Goal: Task Accomplishment & Management: Manage account settings

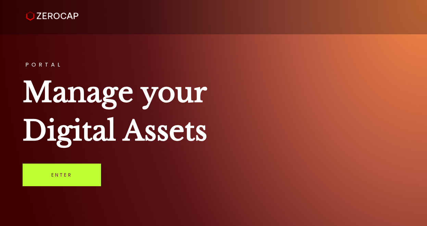
click at [64, 174] on link "Enter" at bounding box center [62, 174] width 78 height 23
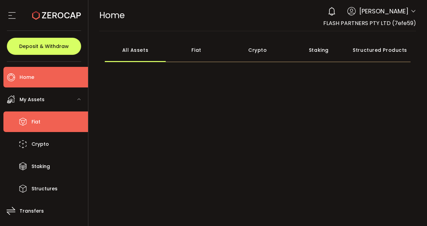
click at [40, 121] on span "Fiat" at bounding box center [35, 122] width 9 height 10
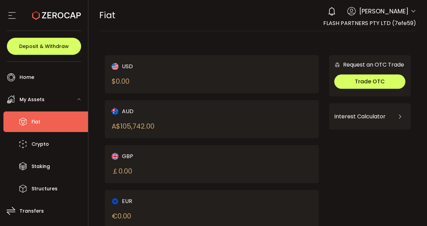
click at [142, 117] on div "AUD A$ 105,742.00" at bounding box center [157, 119] width 90 height 24
click at [123, 110] on div "AUD" at bounding box center [157, 111] width 90 height 9
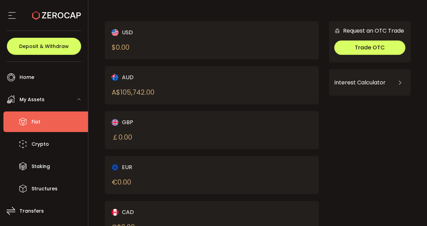
click at [181, 88] on div "AUD A$ 105,742.00" at bounding box center [157, 85] width 90 height 24
click at [131, 88] on div "A$ 105,742.00" at bounding box center [133, 92] width 43 height 10
click at [43, 100] on span "My Assets" at bounding box center [32, 99] width 25 height 10
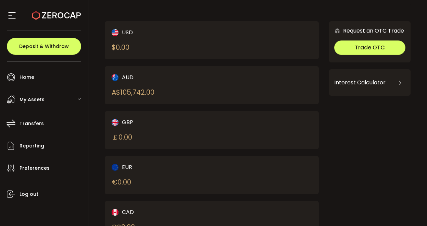
click at [43, 100] on span "My Assets" at bounding box center [32, 99] width 25 height 10
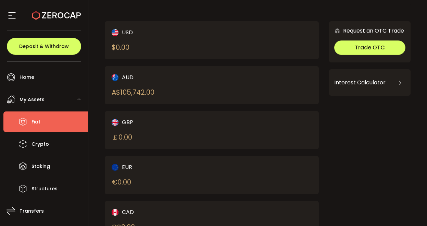
click at [43, 121] on li "Fiat" at bounding box center [45, 121] width 85 height 21
click at [121, 95] on div "A$ 105,742.00" at bounding box center [133, 92] width 43 height 10
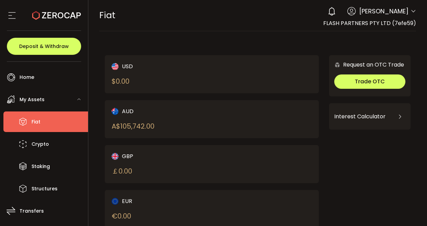
click at [359, 124] on div "Interest Calculator" at bounding box center [369, 116] width 71 height 16
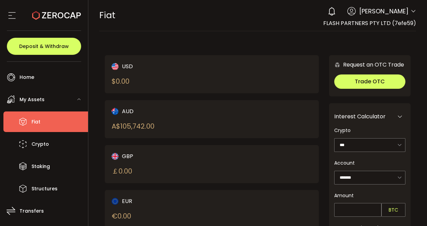
click at [312, 123] on div "AUD A$ 105,742.00" at bounding box center [212, 119] width 214 height 38
click at [139, 123] on div "A$ 105,742.00" at bounding box center [133, 126] width 43 height 10
click at [122, 111] on div "AUD" at bounding box center [157, 111] width 90 height 9
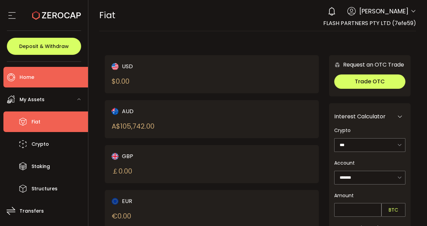
click at [29, 82] on span "Home" at bounding box center [27, 77] width 15 height 10
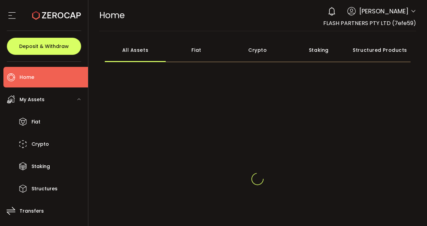
click at [37, 99] on span "My Assets" at bounding box center [32, 99] width 25 height 10
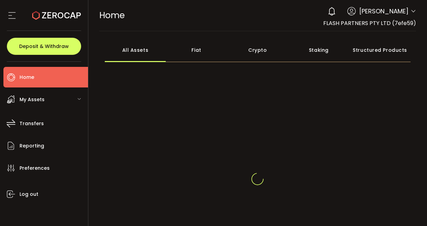
click at [37, 99] on span "My Assets" at bounding box center [32, 99] width 25 height 10
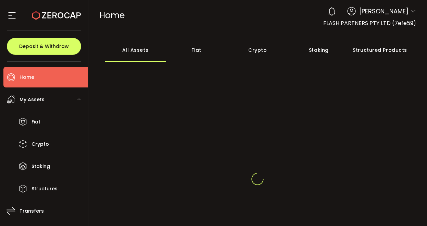
click at [37, 99] on span "My Assets" at bounding box center [32, 99] width 25 height 10
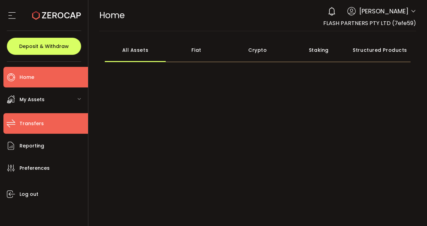
click at [33, 126] on span "Transfers" at bounding box center [32, 123] width 24 height 10
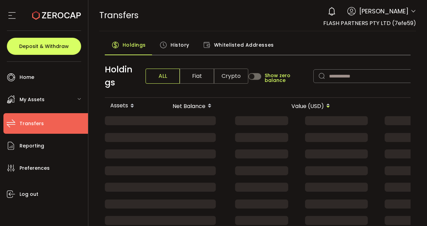
click at [18, 98] on div "My Assets" at bounding box center [45, 99] width 85 height 21
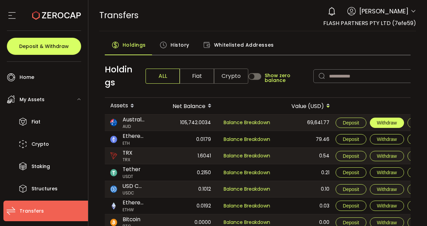
click at [386, 121] on span "Withdraw" at bounding box center [387, 122] width 20 height 5
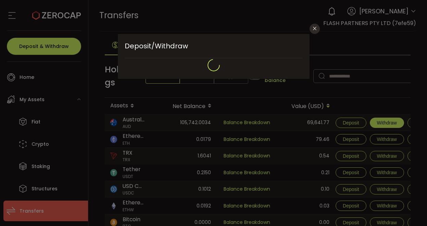
type input "**********"
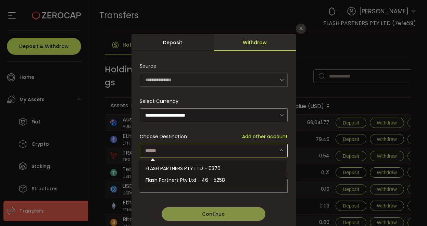
click at [205, 147] on input "dialog" at bounding box center [214, 150] width 148 height 14
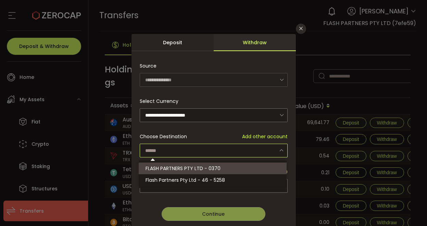
click at [190, 167] on span "FLASH PARTNERS PTY LTD - 0370" at bounding box center [182, 168] width 75 height 7
type input "**********"
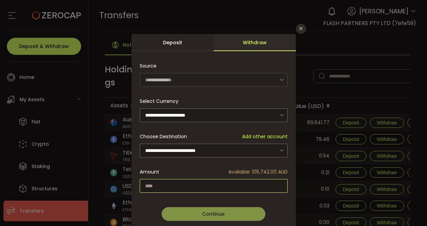
click at [225, 182] on input "dialog" at bounding box center [214, 186] width 148 height 14
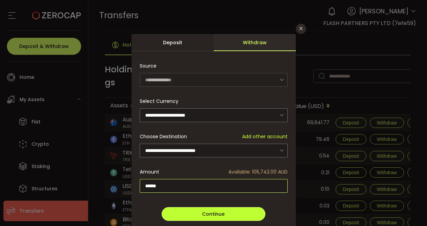
type input "******"
click at [232, 210] on button "Continue" at bounding box center [213, 214] width 103 height 14
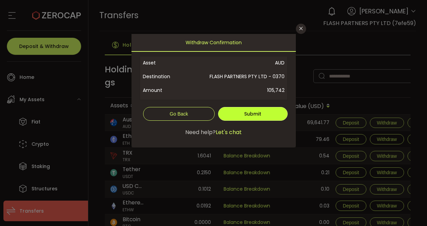
click at [259, 114] on span "Submit" at bounding box center [252, 113] width 17 height 7
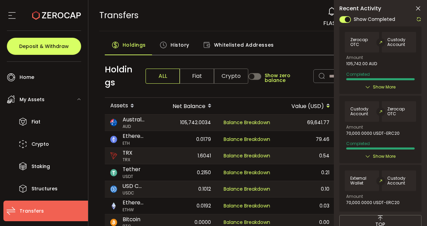
click at [419, 6] on icon at bounding box center [417, 8] width 7 height 7
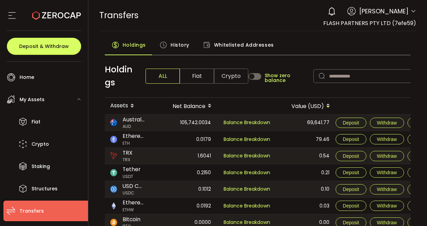
click at [163, 115] on div "105,742.0034" at bounding box center [187, 122] width 59 height 16
click at [385, 123] on span "Withdraw" at bounding box center [387, 122] width 20 height 5
type input "***"
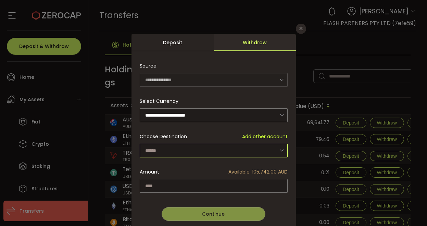
click at [172, 150] on input "dialog" at bounding box center [214, 150] width 148 height 14
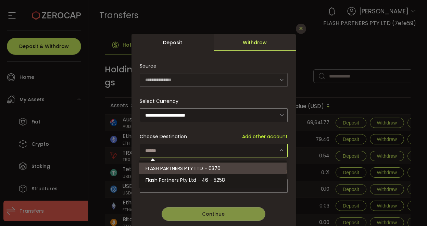
click at [299, 28] on icon "Close" at bounding box center [300, 28] width 5 height 5
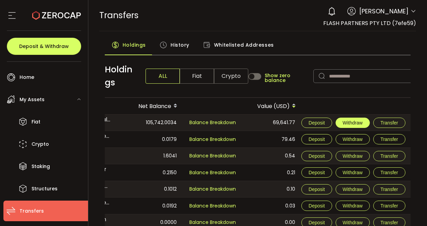
scroll to position [0, 36]
click at [352, 125] on span "Withdraw" at bounding box center [353, 122] width 20 height 5
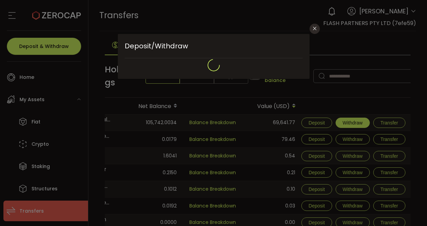
type input "**********"
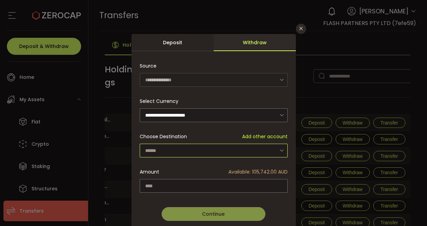
click at [215, 153] on input "dialog" at bounding box center [214, 150] width 148 height 14
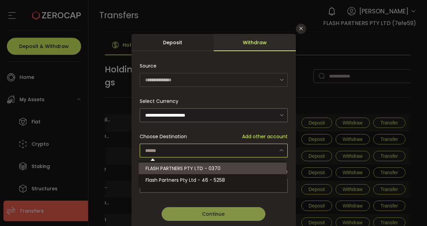
click at [197, 168] on span "FLASH PARTNERS PTY LTD - 0370" at bounding box center [182, 168] width 75 height 7
type input "**********"
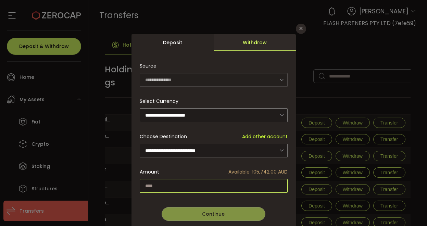
click at [186, 185] on input "dialog" at bounding box center [214, 186] width 148 height 14
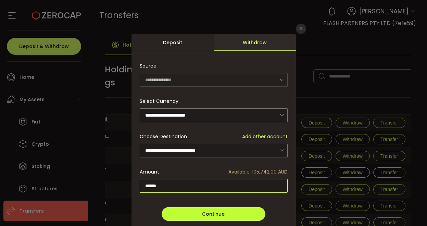
type input "******"
click at [205, 212] on span "Continue" at bounding box center [213, 213] width 23 height 7
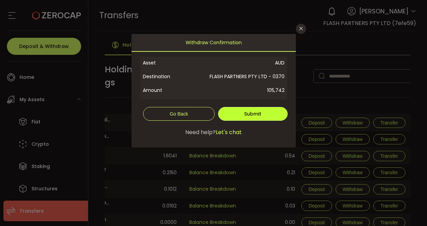
click at [243, 113] on button "Submit" at bounding box center [252, 114] width 69 height 14
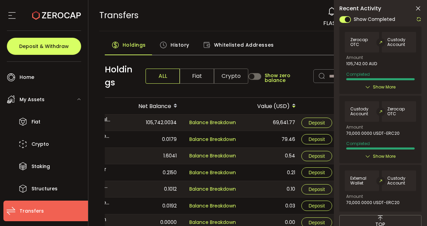
click at [418, 8] on icon at bounding box center [417, 8] width 7 height 7
